Goal: Task Accomplishment & Management: Use online tool/utility

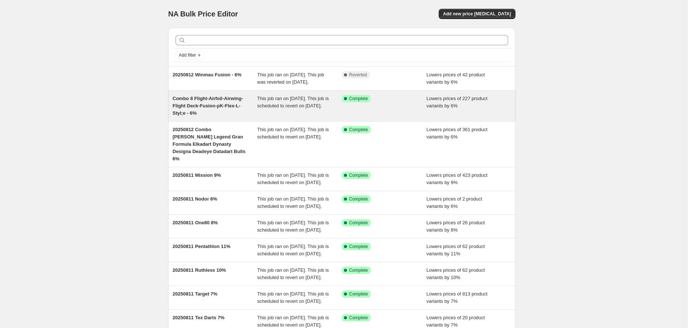
click at [207, 112] on span "Combo 8 Flight-Airfoil-Airwing-Flight Deck-Fusion-pK-Flex-L-Styl;e - 6%" at bounding box center [208, 106] width 71 height 20
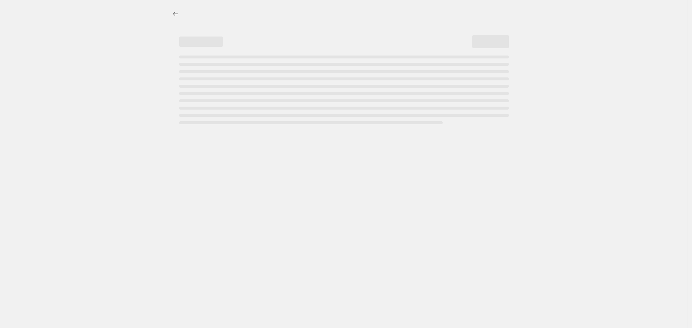
select select "percentage"
select select "no_change"
select select "vendor"
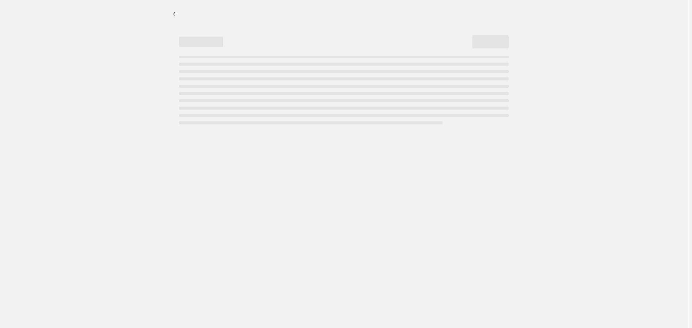
select select "vendor"
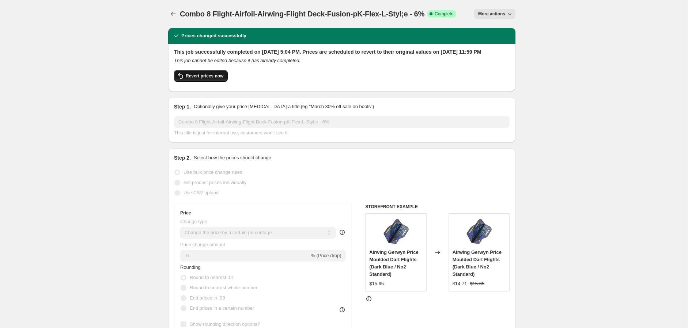
click at [202, 79] on span "Revert prices now" at bounding box center [205, 76] width 38 height 6
checkbox input "false"
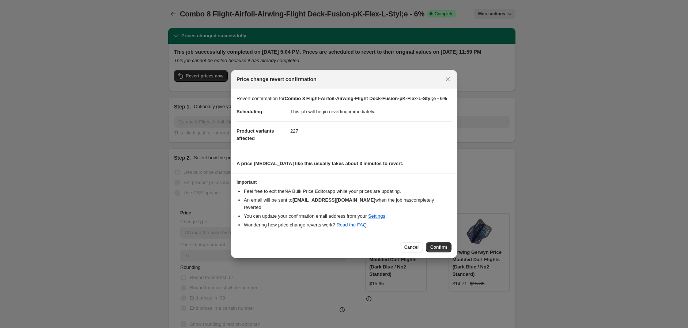
drag, startPoint x: 439, startPoint y: 243, endPoint x: 355, endPoint y: 241, distance: 83.4
click at [425, 243] on div "Cancel Confirm" at bounding box center [426, 247] width 52 height 10
click at [434, 245] on span "Confirm" at bounding box center [438, 248] width 17 height 6
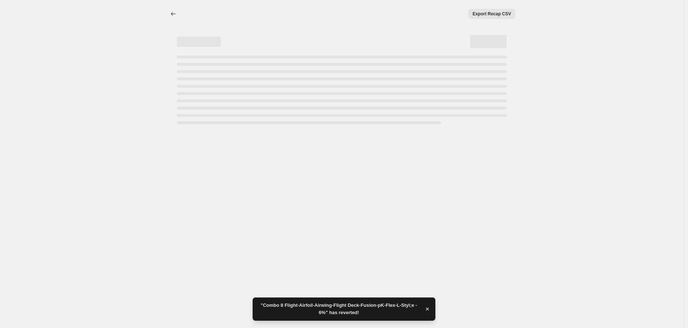
select select "percentage"
select select "no_change"
select select "vendor"
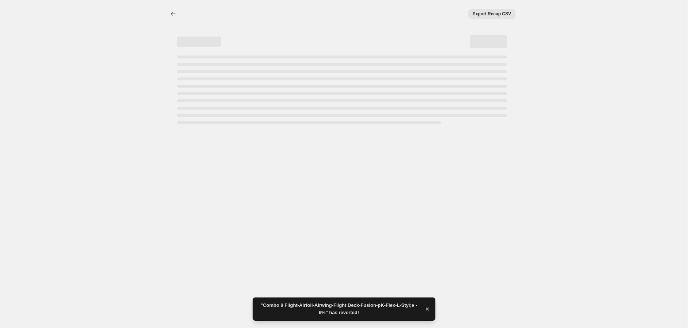
select select "vendor"
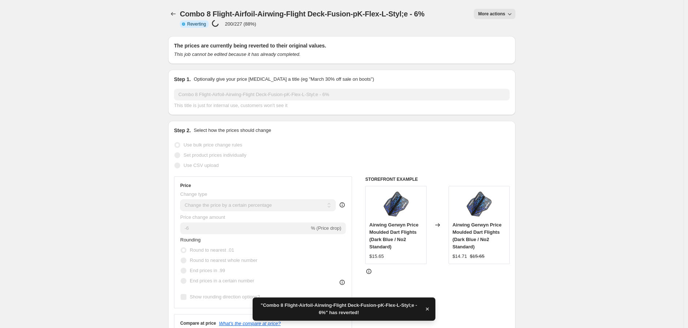
checkbox input "true"
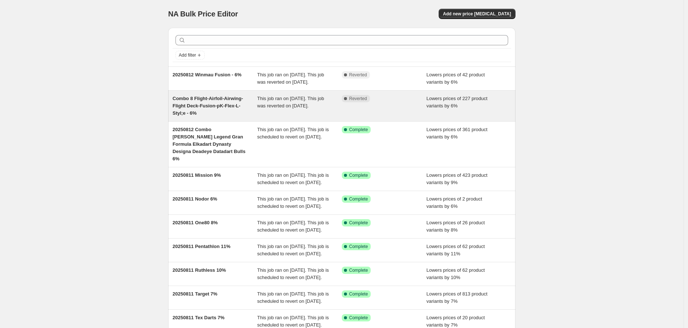
click at [205, 107] on span "Combo 8 Flight-Airfoil-Airwing-Flight Deck-Fusion-pK-Flex-L-Styl;e - 6%" at bounding box center [208, 106] width 71 height 20
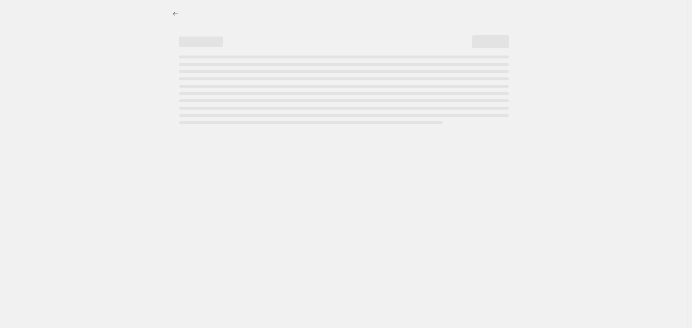
select select "percentage"
select select "no_change"
select select "vendor"
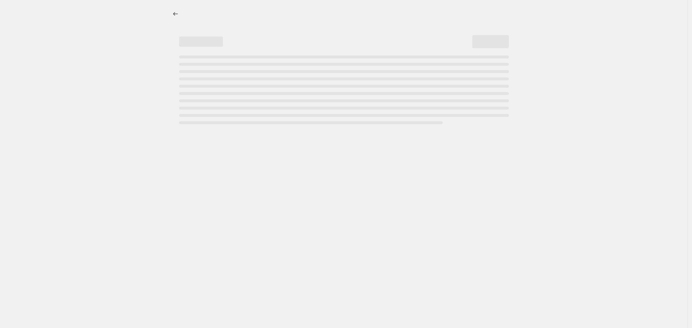
select select "vendor"
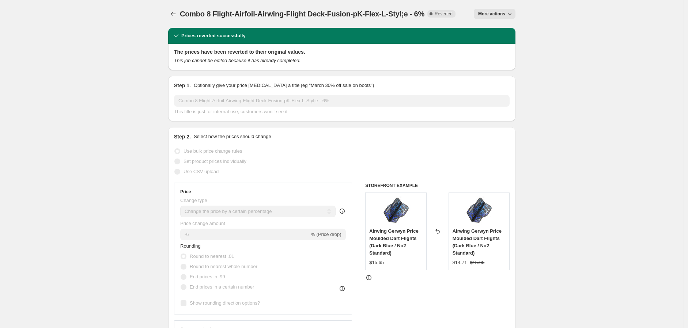
click at [515, 12] on button "More actions" at bounding box center [495, 14] width 42 height 10
click at [500, 26] on span "Copy to new job" at bounding box center [498, 28] width 34 height 5
select select "percentage"
select select "no_change"
select select "vendor"
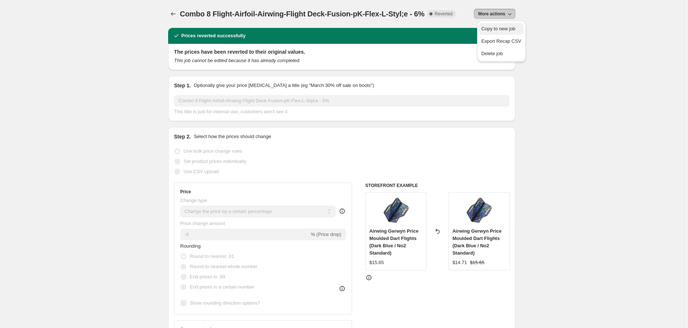
select select "vendor"
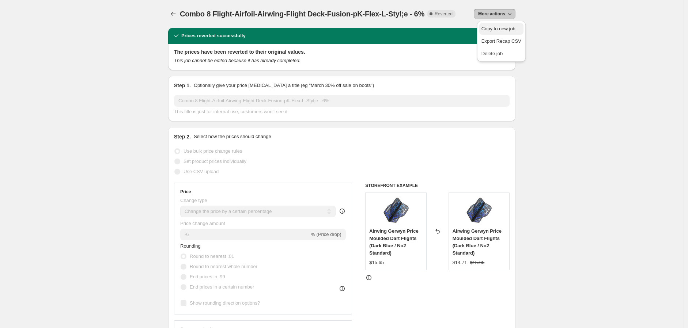
select select "vendor"
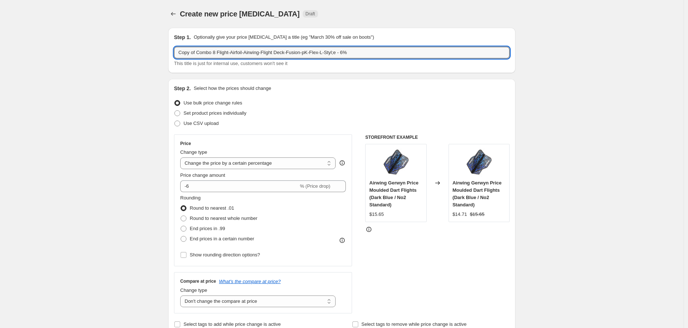
drag, startPoint x: 198, startPoint y: 52, endPoint x: 137, endPoint y: 50, distance: 60.7
click at [312, 54] on input "20250812 Combo 8 Flight-Airfoil-Airwing-Flight Deck-Fusion-pK-Flex-L-Styl;e - 6%" at bounding box center [342, 53] width 336 height 12
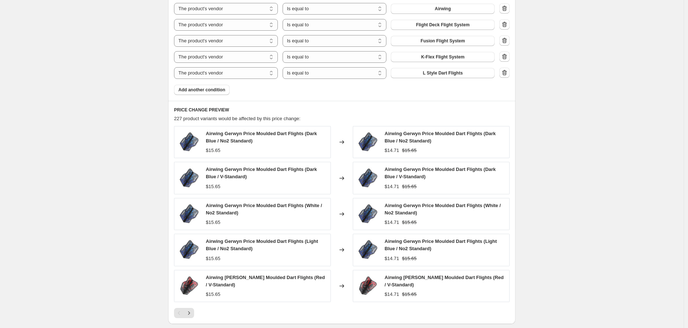
scroll to position [594, 0]
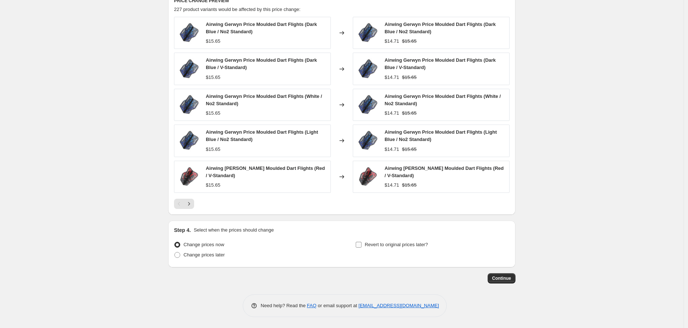
type input "20250812 Combo 8 Flight-Airfoil-Airwing-Flight Deck-Fusion-K-Flex-L-Styl;e - 6%"
click at [359, 246] on input "Revert to original prices later?" at bounding box center [359, 245] width 6 height 6
checkbox input "true"
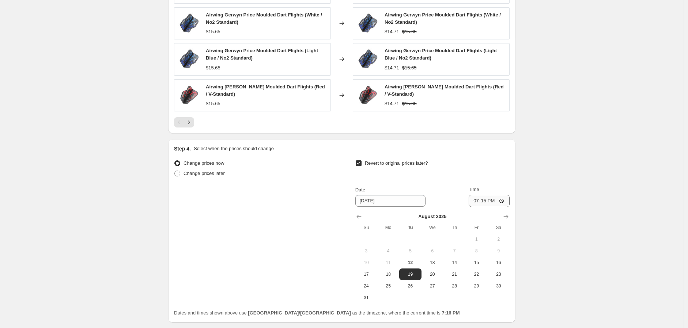
scroll to position [675, 0]
click at [510, 216] on icon "Show next month, September 2025" at bounding box center [505, 216] width 7 height 7
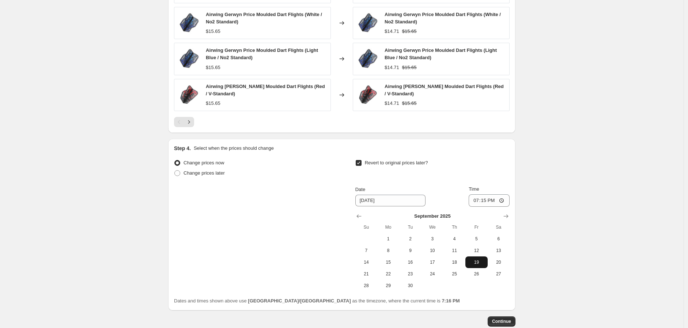
click at [480, 261] on span "19" at bounding box center [476, 263] width 16 height 6
type input "[DATE]"
click at [504, 201] on input "19:15" at bounding box center [489, 200] width 41 height 12
type input "23:59"
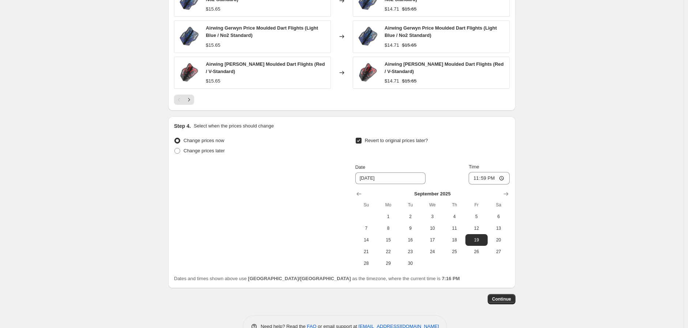
scroll to position [718, 0]
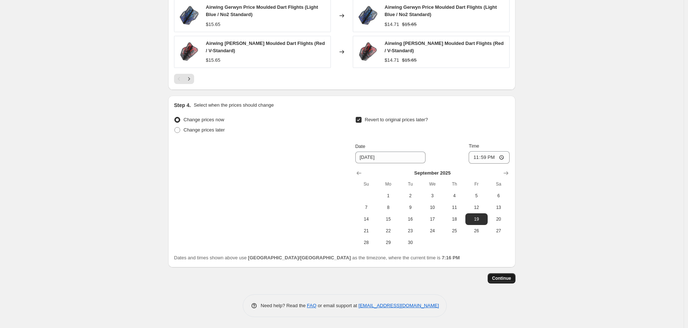
click at [501, 276] on span "Continue" at bounding box center [501, 279] width 19 height 6
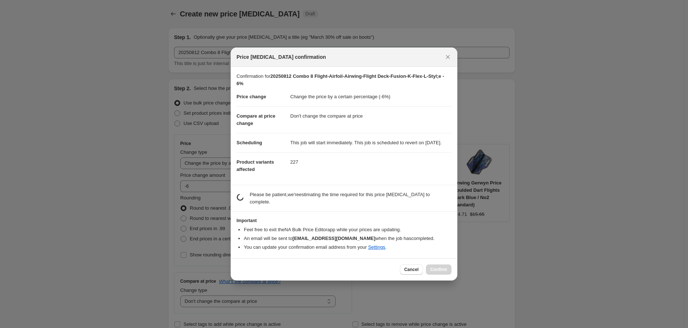
scroll to position [0, 0]
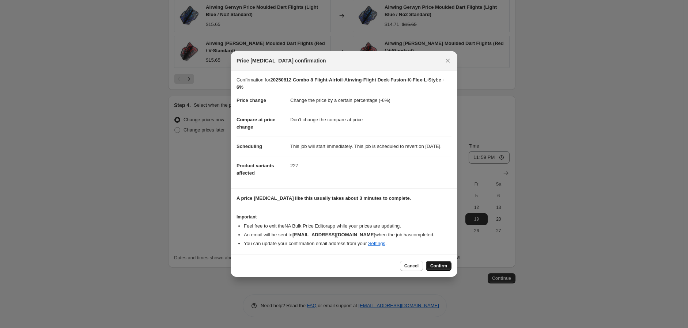
click at [443, 267] on span "Confirm" at bounding box center [438, 266] width 17 height 6
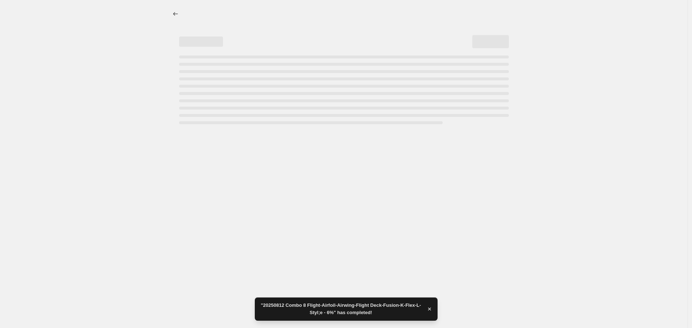
select select "percentage"
select select "no_change"
select select "vendor"
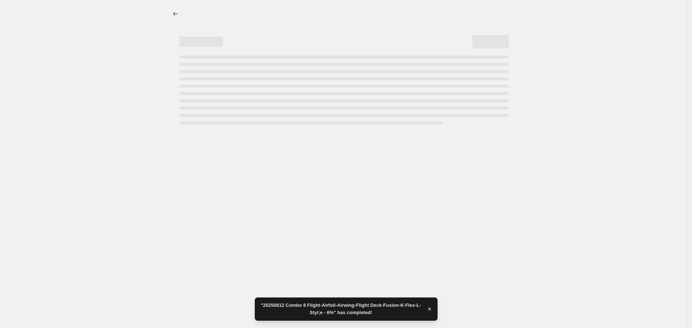
select select "vendor"
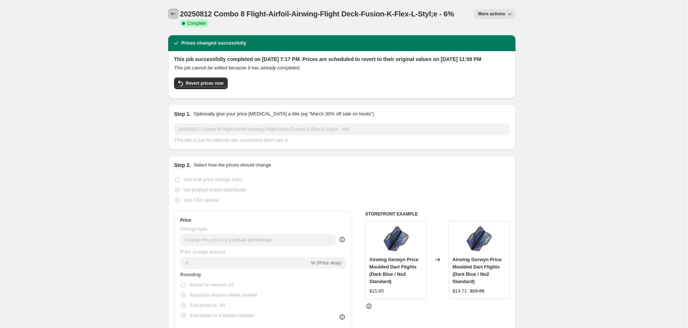
click at [171, 11] on icon "Price change jobs" at bounding box center [173, 13] width 7 height 7
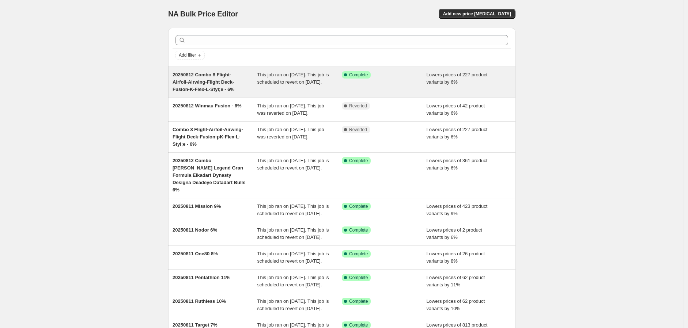
click at [279, 80] on span "This job ran on August 12, 2025. This job is scheduled to revert on September 1…" at bounding box center [293, 78] width 72 height 13
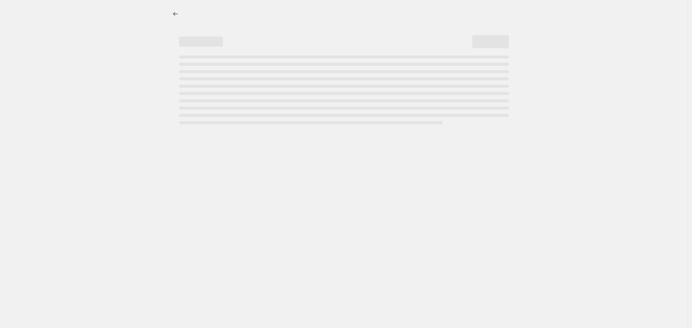
select select "percentage"
select select "no_change"
select select "vendor"
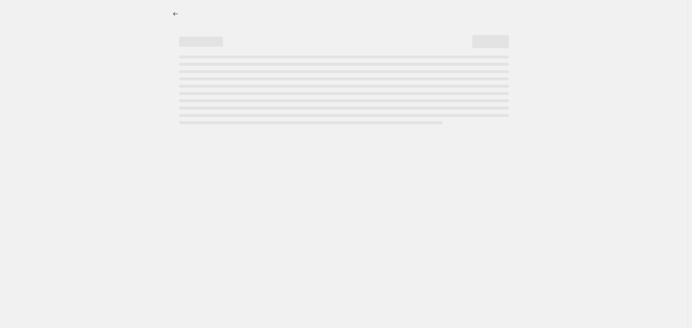
select select "vendor"
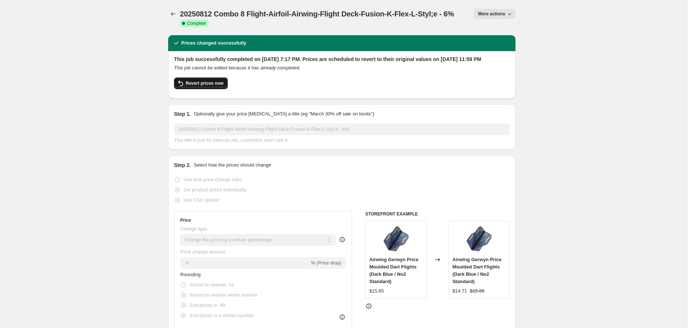
click at [206, 86] on span "Revert prices now" at bounding box center [205, 83] width 38 height 6
checkbox input "false"
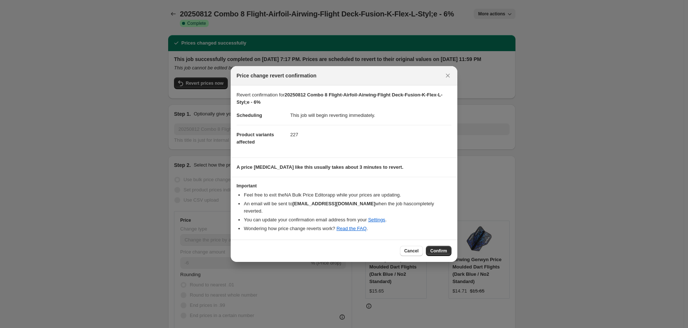
click at [440, 248] on span "Confirm" at bounding box center [438, 251] width 17 height 6
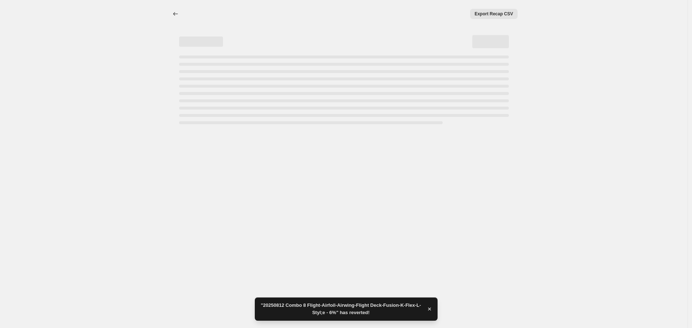
select select "percentage"
select select "no_change"
select select "vendor"
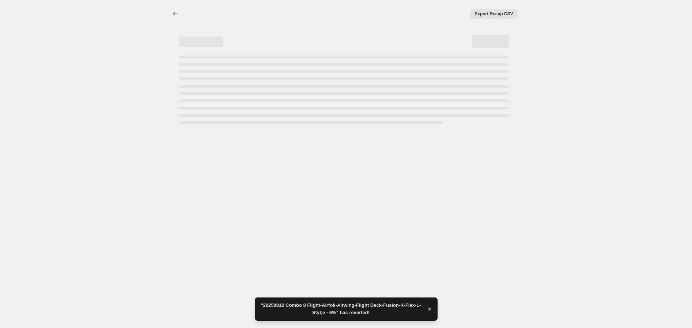
select select "vendor"
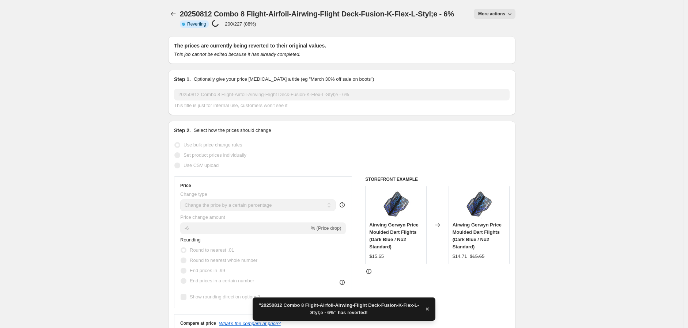
checkbox input "true"
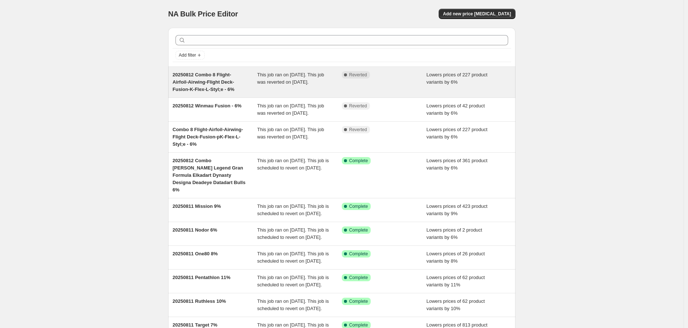
click at [223, 84] on span "20250812 Combo 8 Flight-Airfoil-Airwing-Flight Deck-Fusion-K-Flex-L-Styl;e - 6%" at bounding box center [204, 82] width 62 height 20
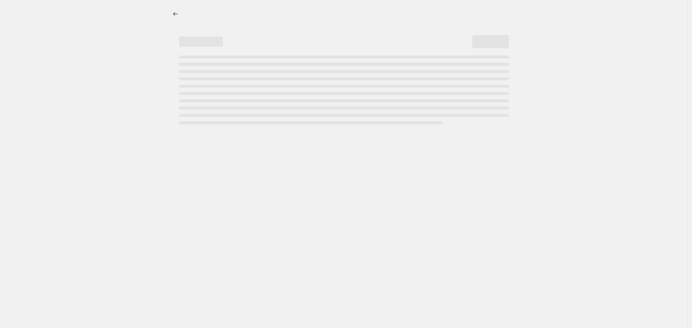
select select "percentage"
select select "no_change"
select select "vendor"
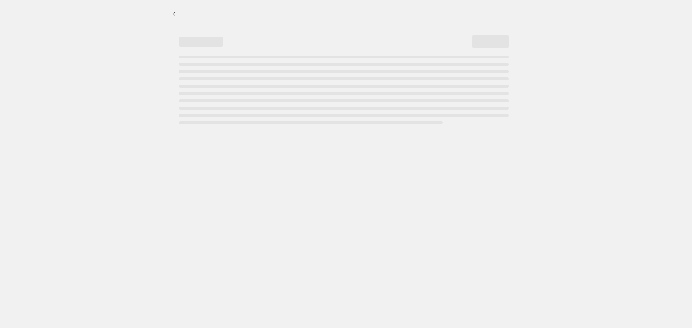
select select "vendor"
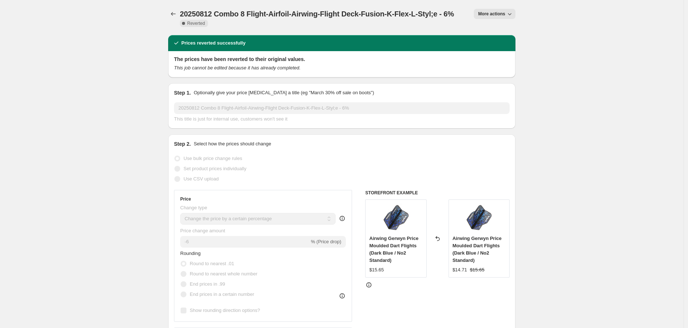
click at [512, 14] on icon "button" at bounding box center [509, 13] width 7 height 7
click at [501, 27] on span "Copy to new job" at bounding box center [498, 28] width 34 height 5
select select "percentage"
select select "no_change"
select select "vendor"
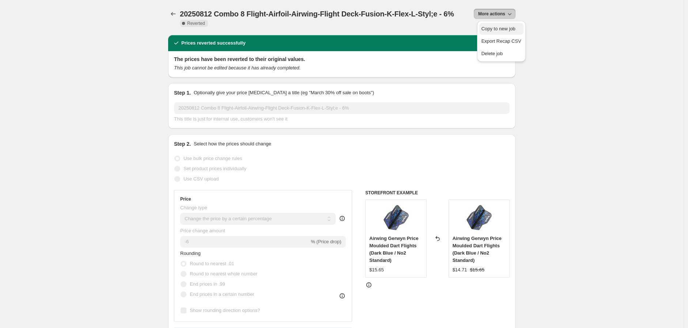
select select "vendor"
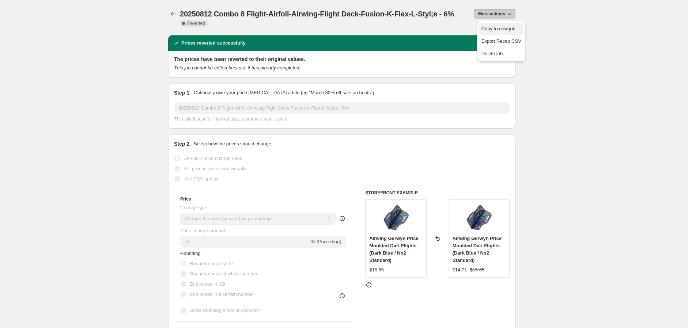
select select "vendor"
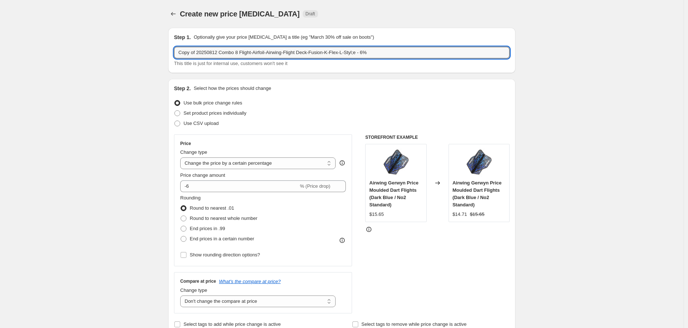
drag, startPoint x: 198, startPoint y: 54, endPoint x: 114, endPoint y: 60, distance: 84.7
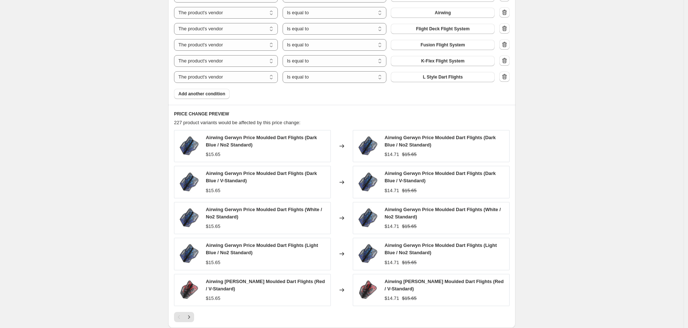
scroll to position [594, 0]
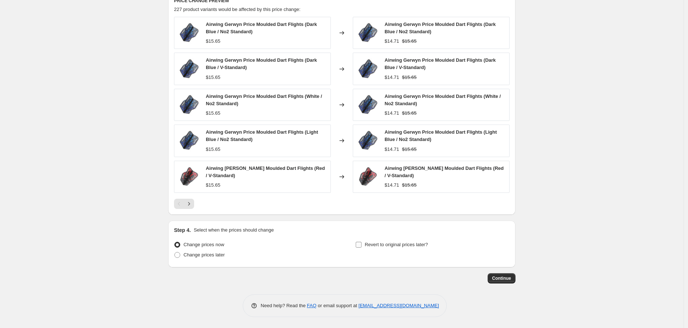
type input "20250812 Combo 8 Flight-Airfoil-Airwing-Flight Deck-Fusion-K-Flex-L-Styl;e - 6%"
click at [361, 245] on input "Revert to original prices later?" at bounding box center [359, 245] width 6 height 6
checkbox input "true"
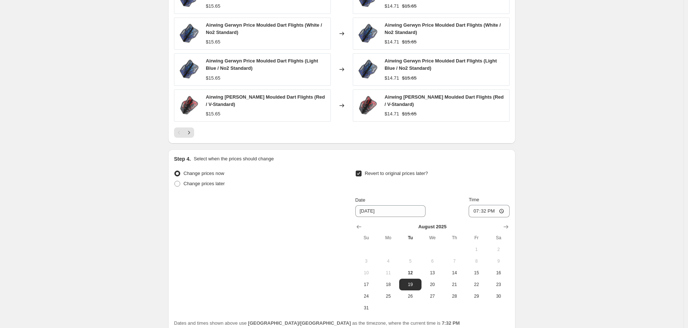
scroll to position [675, 0]
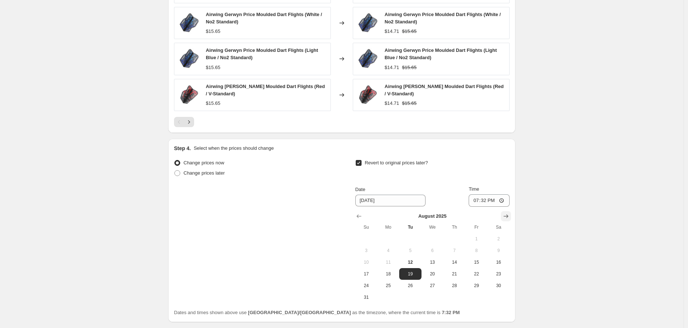
click at [507, 216] on icon "Show next month, September 2025" at bounding box center [505, 216] width 7 height 7
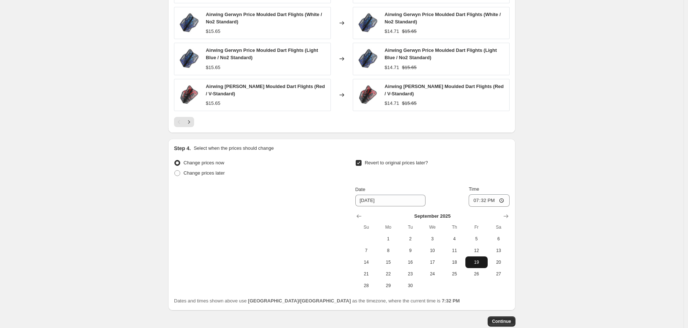
click at [475, 262] on span "19" at bounding box center [476, 263] width 16 height 6
type input "[DATE]"
click at [504, 201] on input "19:32" at bounding box center [489, 200] width 41 height 12
type input "23:59"
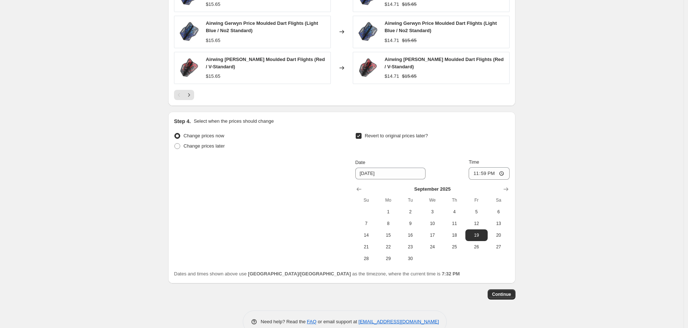
scroll to position [718, 0]
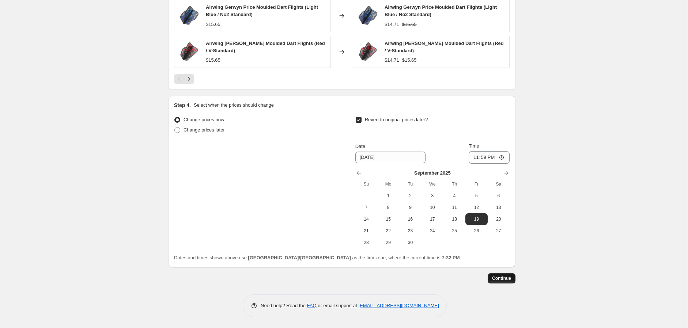
click at [501, 276] on span "Continue" at bounding box center [501, 279] width 19 height 6
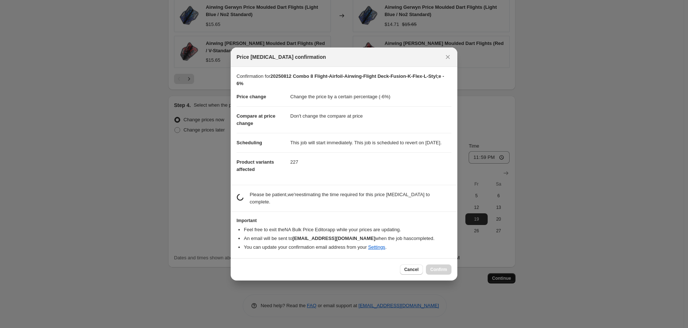
scroll to position [0, 0]
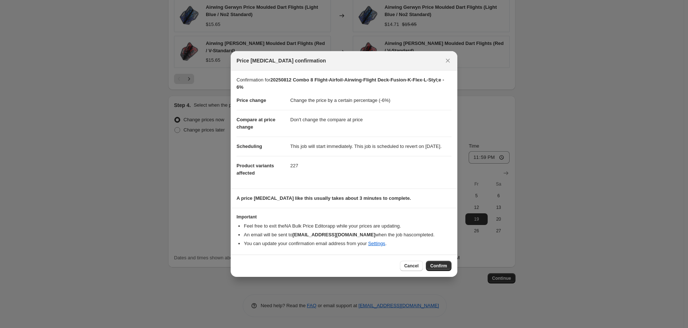
click at [438, 269] on span "Confirm" at bounding box center [438, 266] width 17 height 6
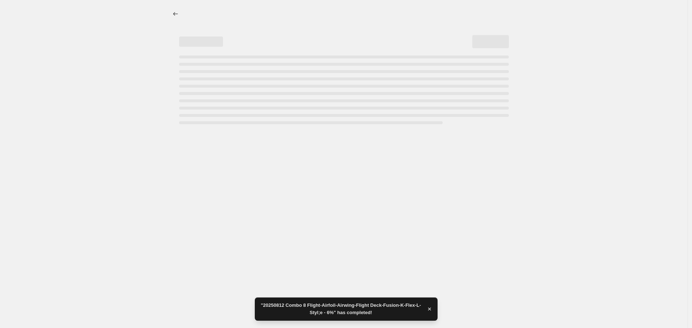
select select "percentage"
select select "no_change"
select select "vendor"
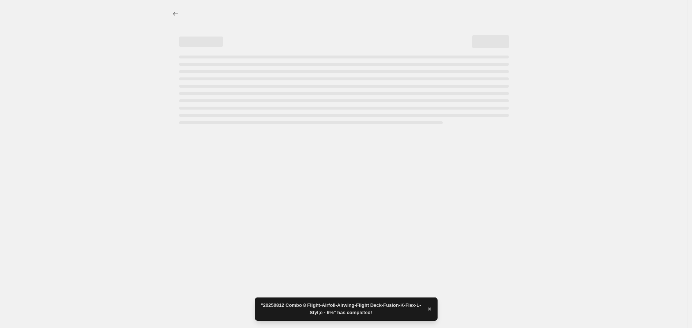
select select "vendor"
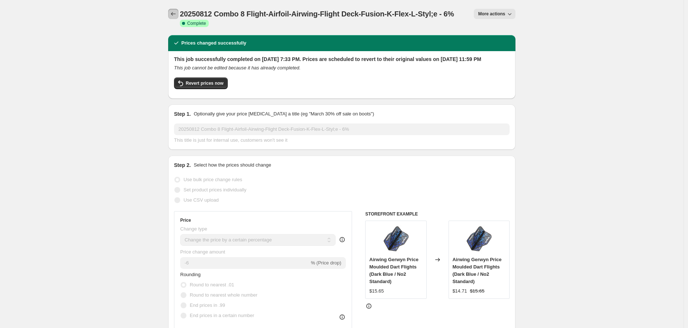
click at [174, 12] on icon "Price change jobs" at bounding box center [173, 13] width 7 height 7
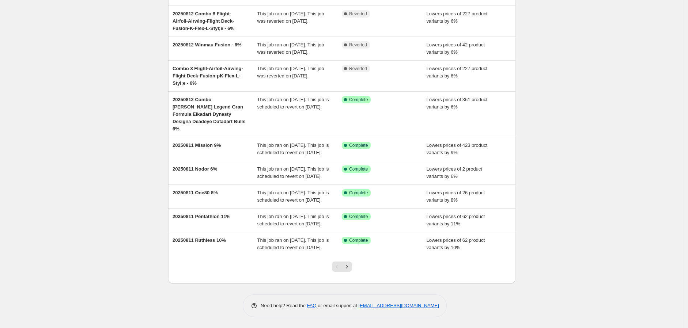
scroll to position [129, 0]
click at [349, 268] on icon "Next" at bounding box center [346, 266] width 7 height 7
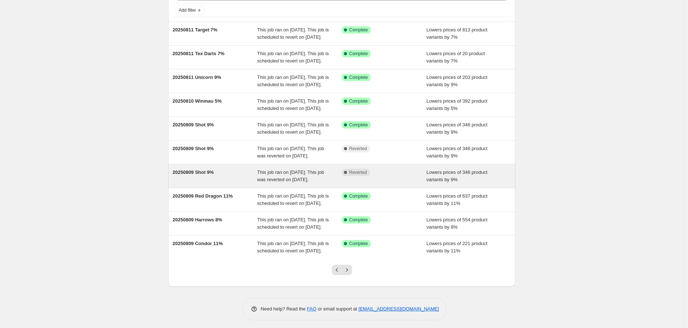
scroll to position [121, 0]
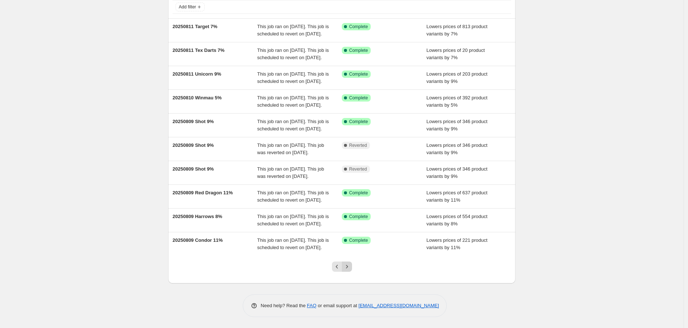
click at [348, 265] on icon "Next" at bounding box center [346, 266] width 7 height 7
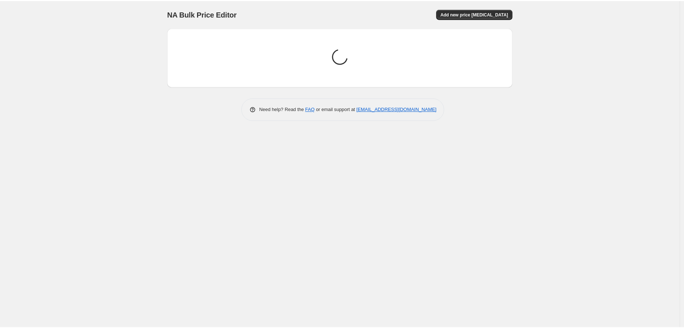
scroll to position [0, 0]
